Goal: Information Seeking & Learning: Check status

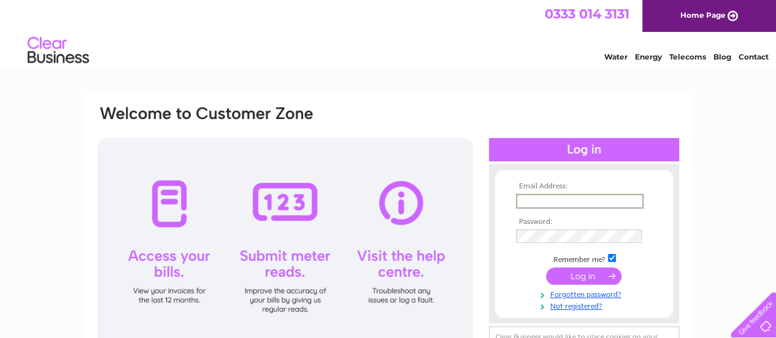
click at [538, 200] on input "text" at bounding box center [580, 201] width 128 height 15
click at [520, 205] on input "text" at bounding box center [580, 201] width 128 height 15
click at [521, 202] on input "text" at bounding box center [580, 201] width 128 height 15
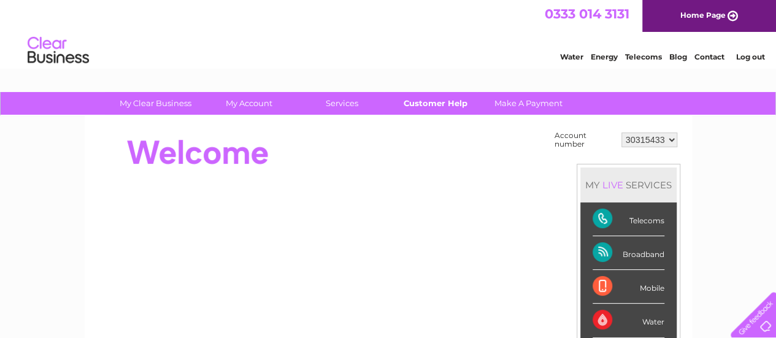
click at [425, 103] on link "Customer Help" at bounding box center [435, 103] width 101 height 23
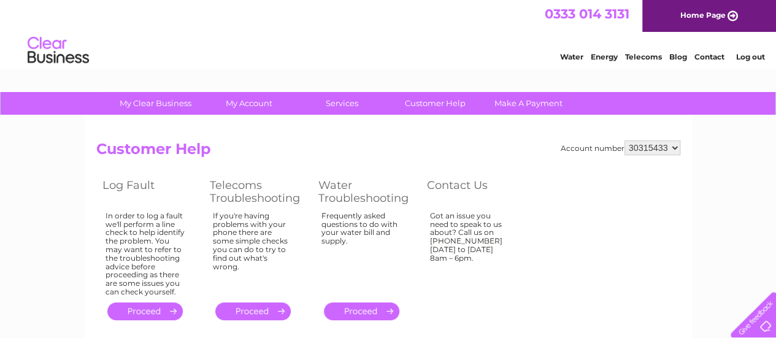
click at [152, 310] on link "." at bounding box center [144, 312] width 75 height 18
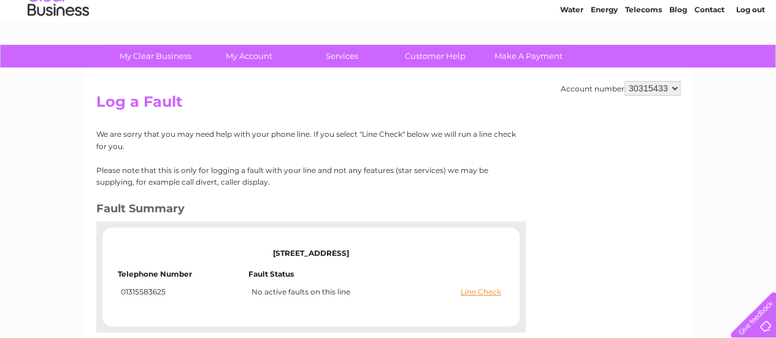
scroll to position [48, 0]
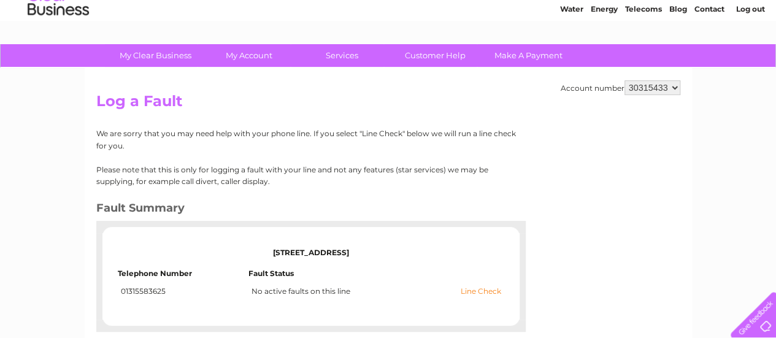
click at [470, 290] on link "Line Check" at bounding box center [481, 291] width 40 height 9
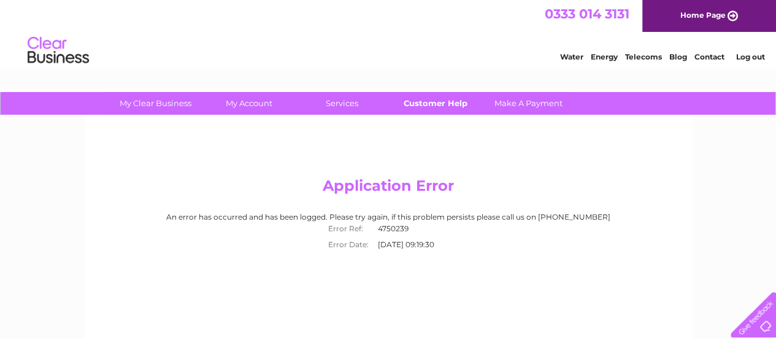
click at [429, 97] on link "Customer Help" at bounding box center [435, 103] width 101 height 23
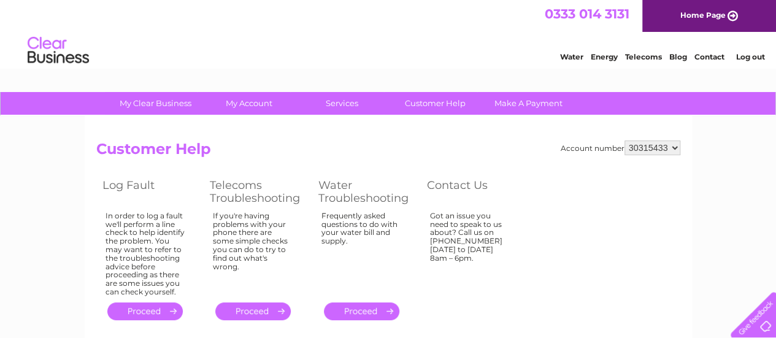
click at [146, 312] on link "." at bounding box center [144, 312] width 75 height 18
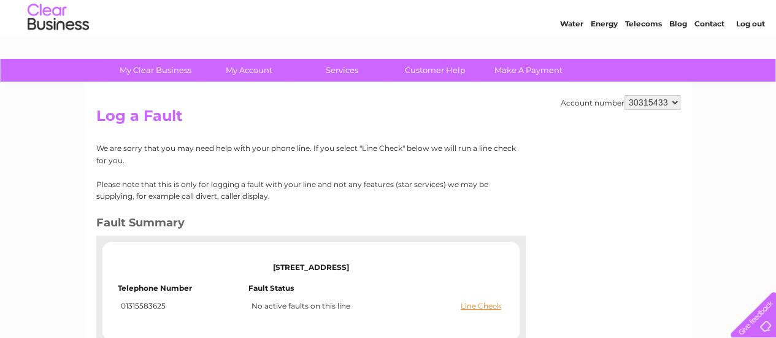
scroll to position [33, 0]
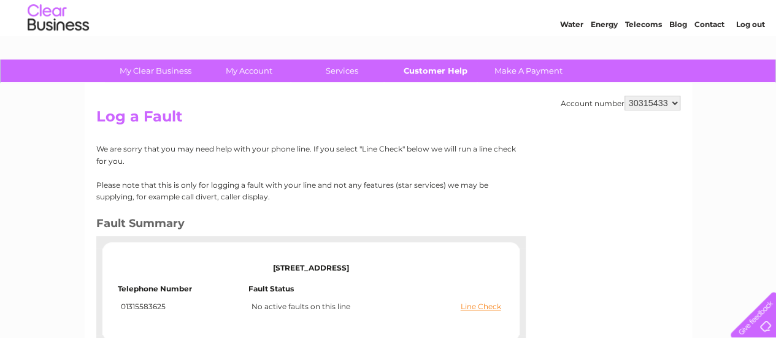
click at [457, 69] on link "Customer Help" at bounding box center [435, 71] width 101 height 23
